Goal: Transaction & Acquisition: Purchase product/service

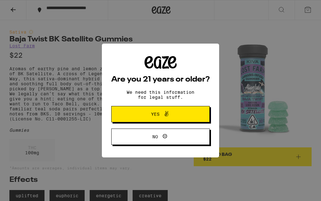
click at [186, 118] on button "Yes" at bounding box center [160, 114] width 98 height 16
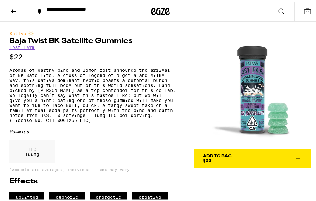
click at [13, 12] on icon at bounding box center [13, 10] width 8 height 8
